Goal: Information Seeking & Learning: Learn about a topic

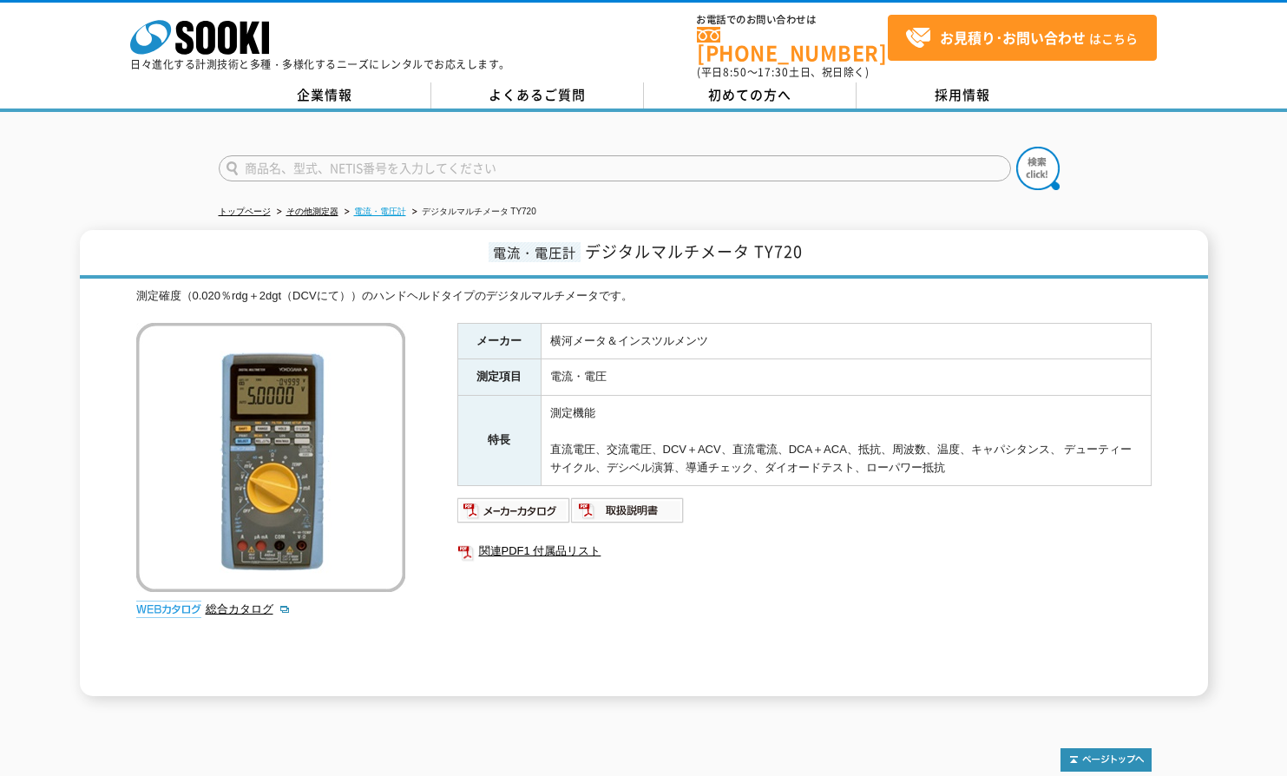
click at [380, 207] on link "電流・電圧計" at bounding box center [380, 212] width 52 height 10
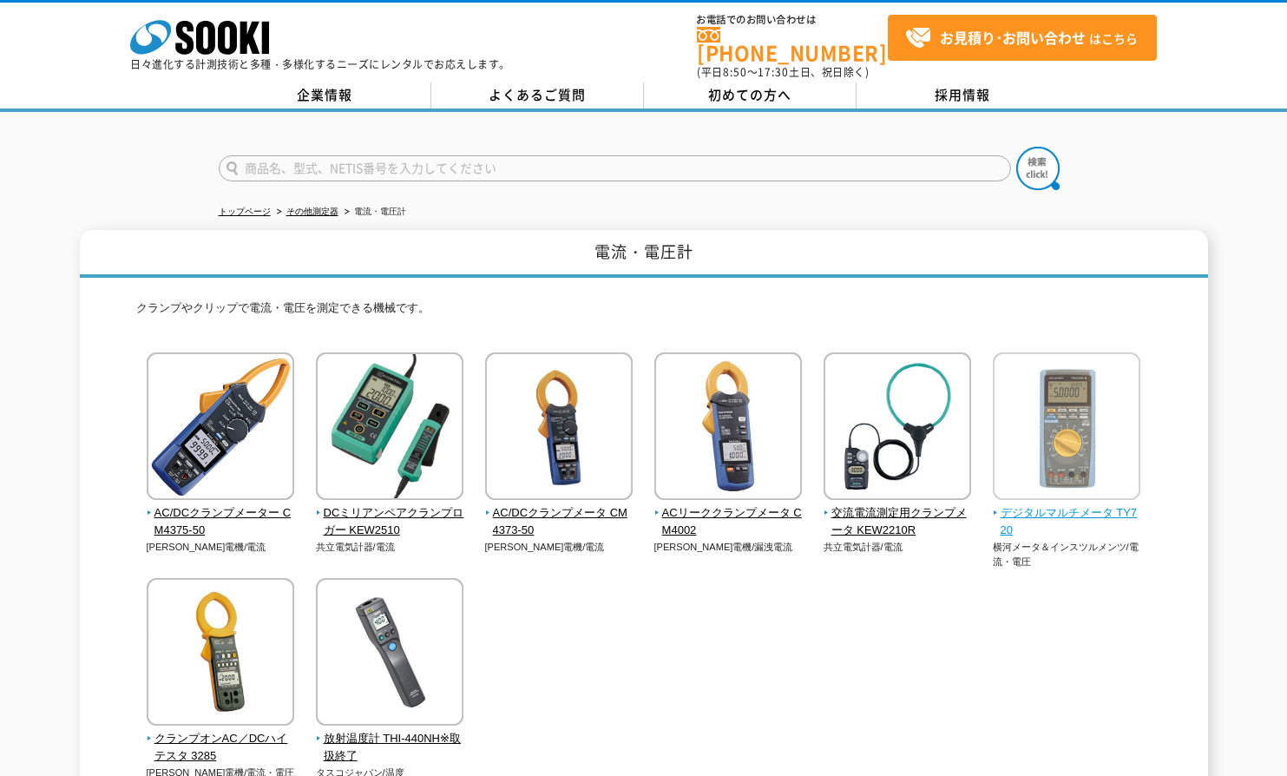
click at [1034, 485] on img at bounding box center [1067, 428] width 148 height 152
